Goal: Task Accomplishment & Management: Use online tool/utility

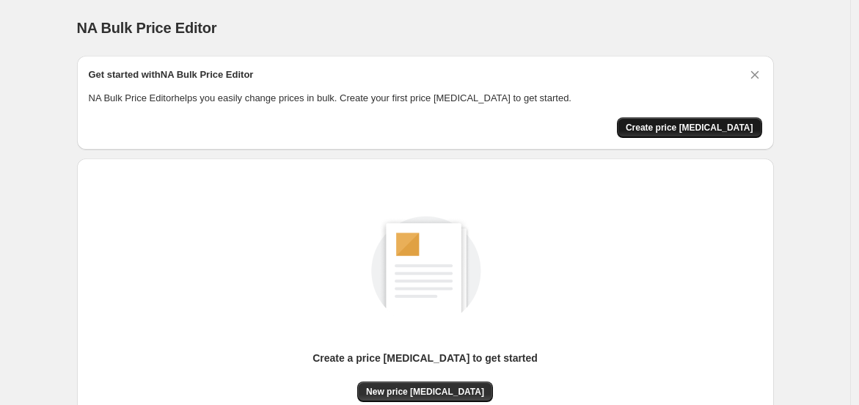
click at [668, 126] on span "Create price [MEDICAL_DATA]" at bounding box center [690, 128] width 128 height 12
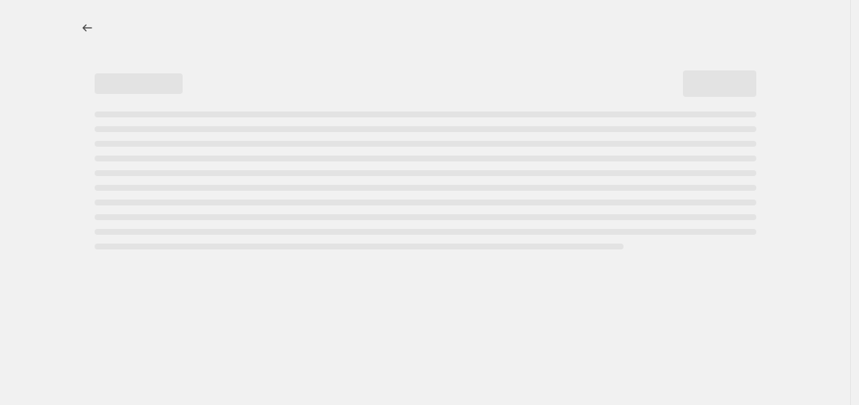
select select "percentage"
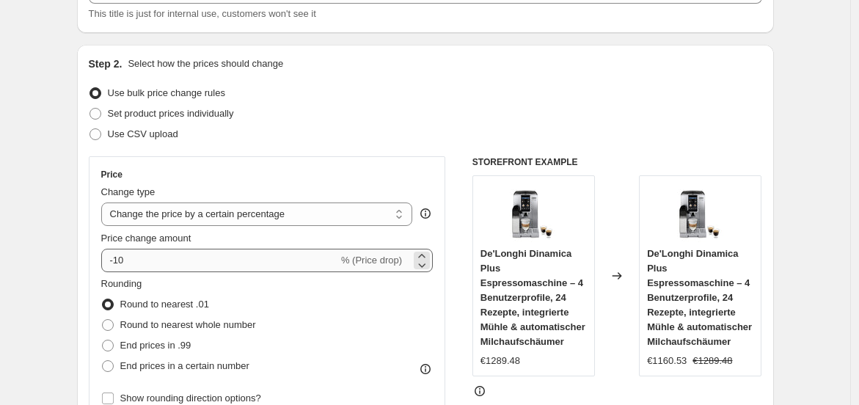
scroll to position [136, 0]
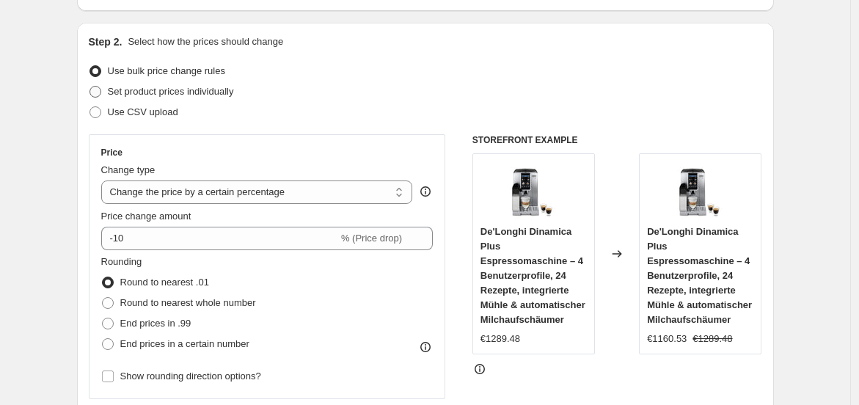
click at [111, 96] on label "Set product prices individually" at bounding box center [161, 91] width 145 height 21
click at [90, 87] on input "Set product prices individually" at bounding box center [89, 86] width 1 height 1
radio input "true"
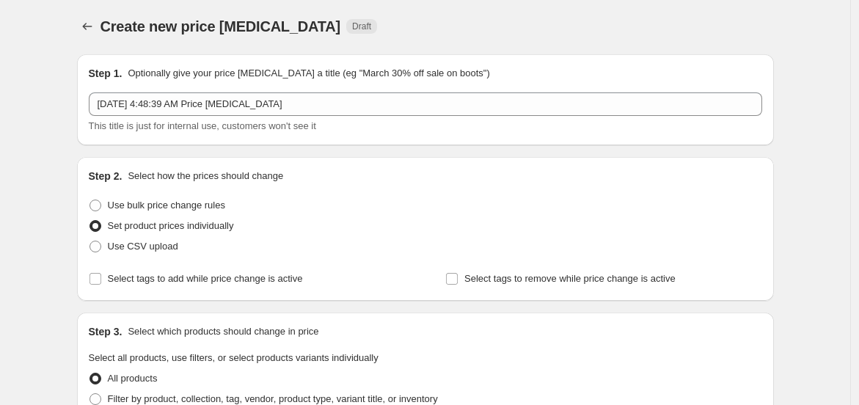
scroll to position [0, 0]
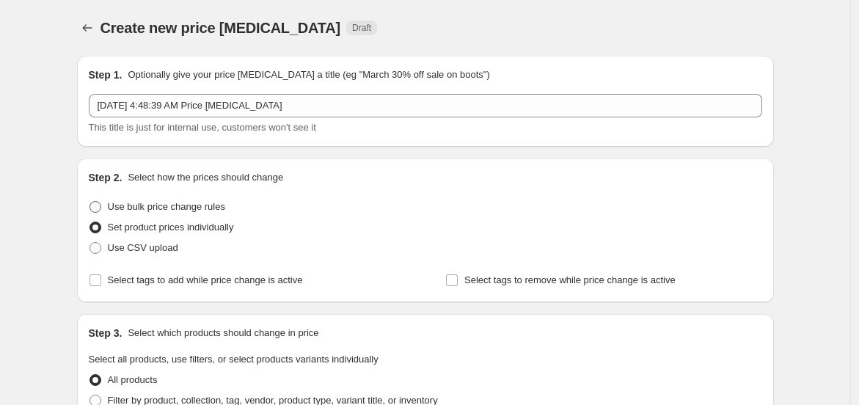
click at [95, 208] on span at bounding box center [95, 207] width 12 height 12
click at [90, 202] on input "Use bulk price change rules" at bounding box center [89, 201] width 1 height 1
radio input "true"
select select "percentage"
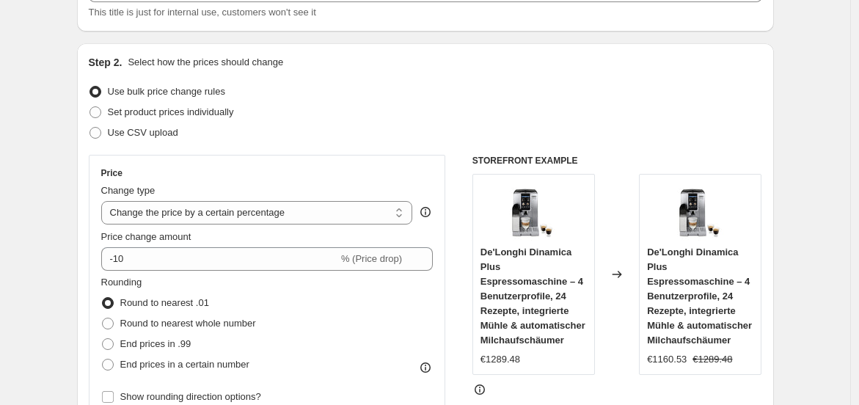
scroll to position [136, 0]
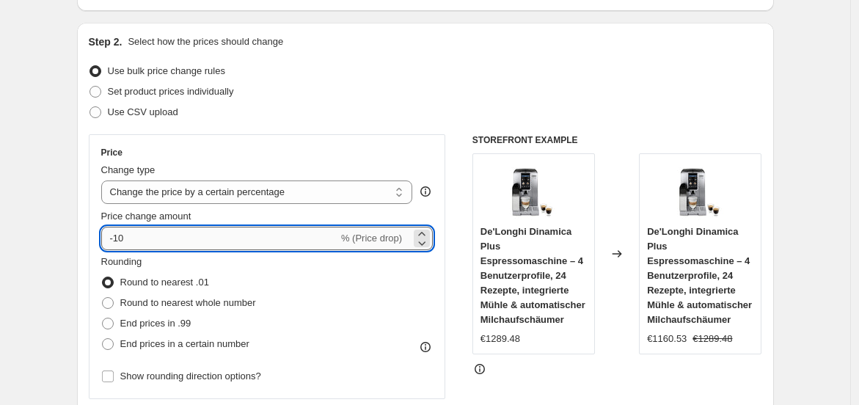
click at [238, 238] on input "-10" at bounding box center [219, 238] width 237 height 23
type input "-1"
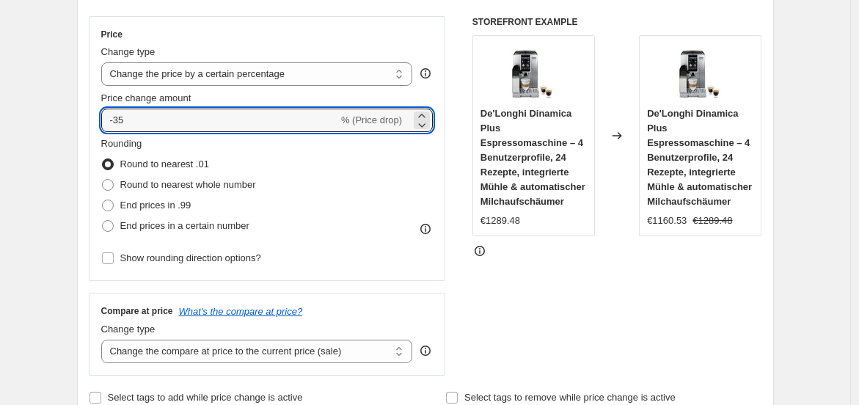
scroll to position [271, 0]
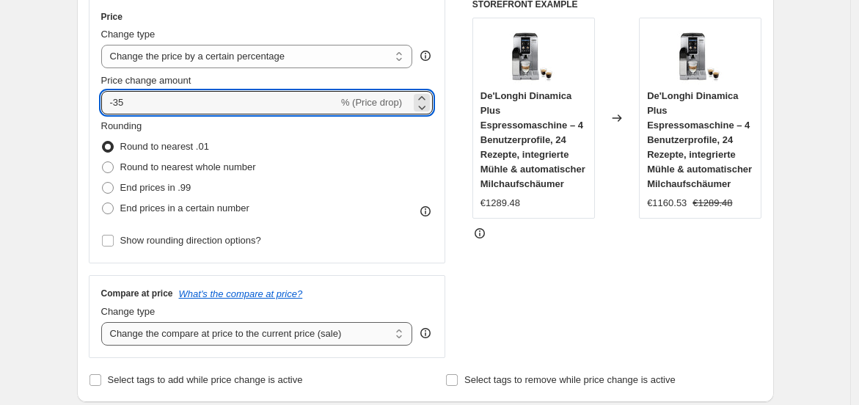
type input "-35"
click at [281, 335] on select "Change the compare at price to the current price (sale) Change the compare at p…" at bounding box center [257, 333] width 312 height 23
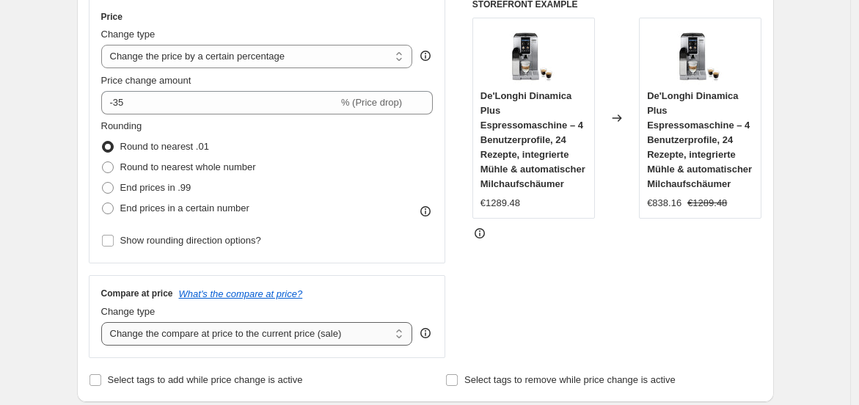
click at [281, 335] on select "Change the compare at price to the current price (sale) Change the compare at p…" at bounding box center [257, 333] width 312 height 23
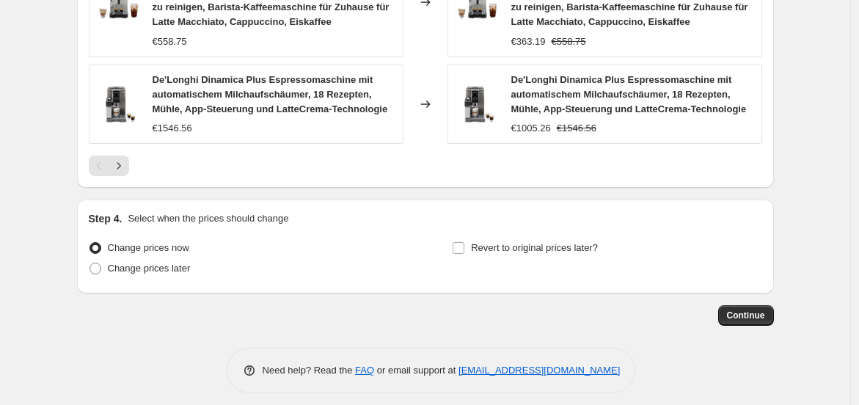
scroll to position [1199, 0]
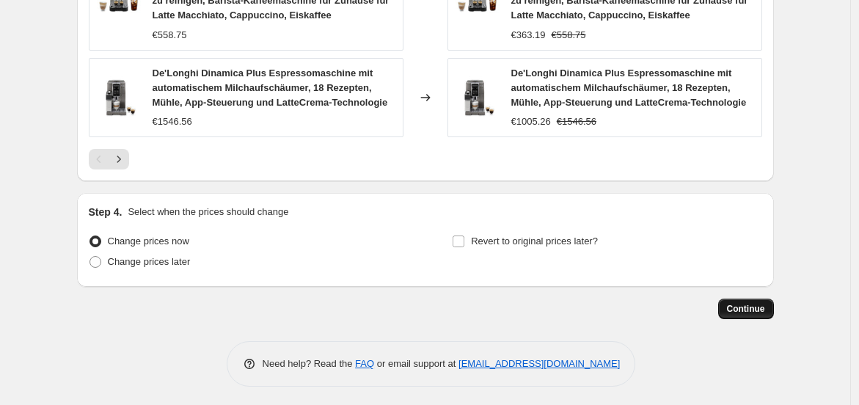
click at [760, 312] on button "Continue" at bounding box center [746, 309] width 56 height 21
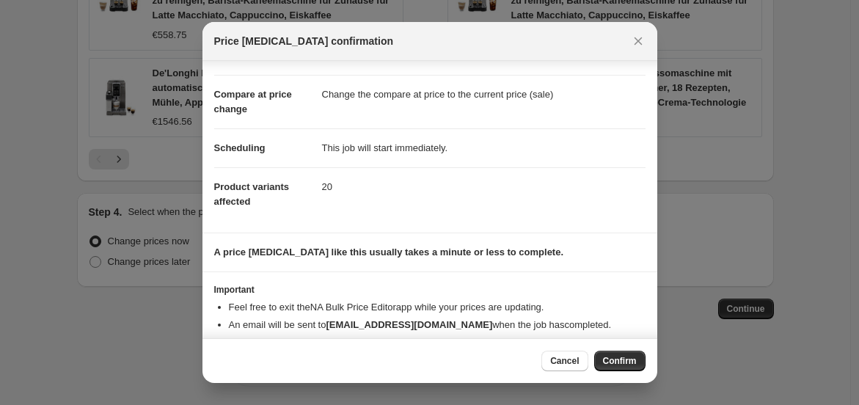
scroll to position [75, 0]
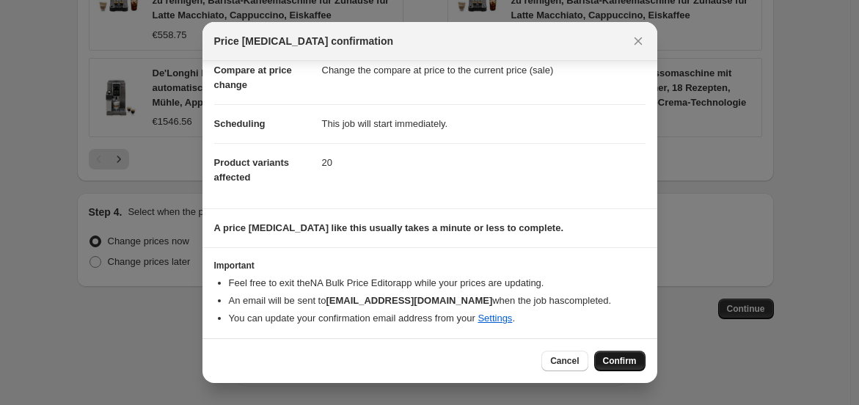
click at [616, 356] on span "Confirm" at bounding box center [620, 361] width 34 height 12
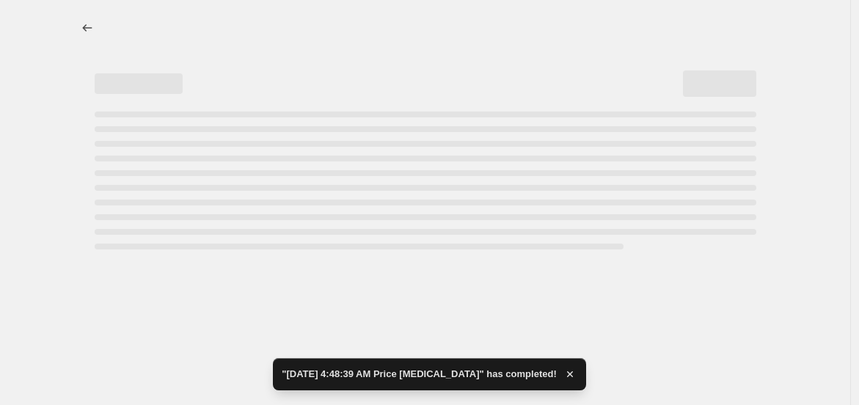
select select "percentage"
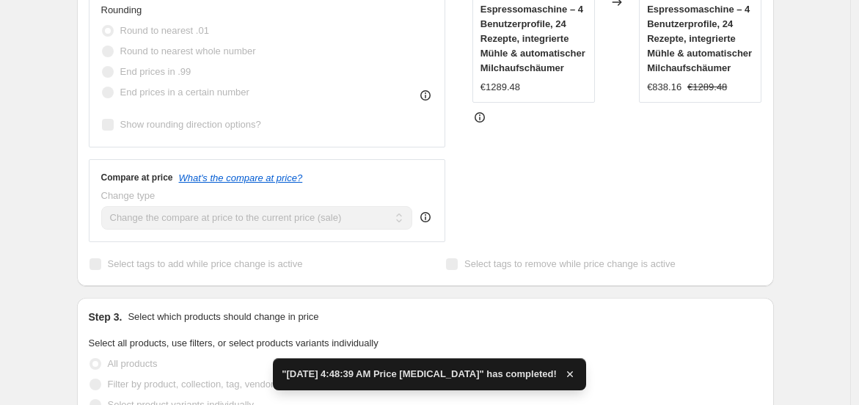
scroll to position [543, 0]
